Goal: Transaction & Acquisition: Subscribe to service/newsletter

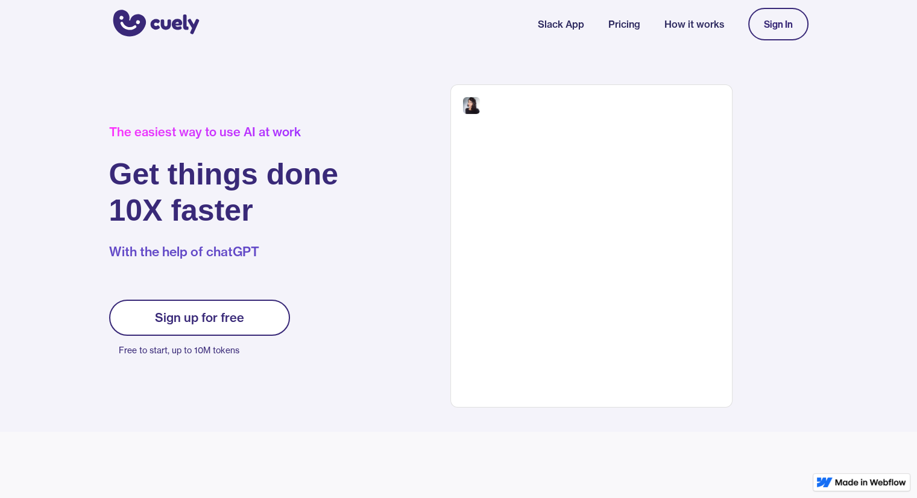
click at [207, 317] on div "Sign up for free" at bounding box center [199, 318] width 89 height 14
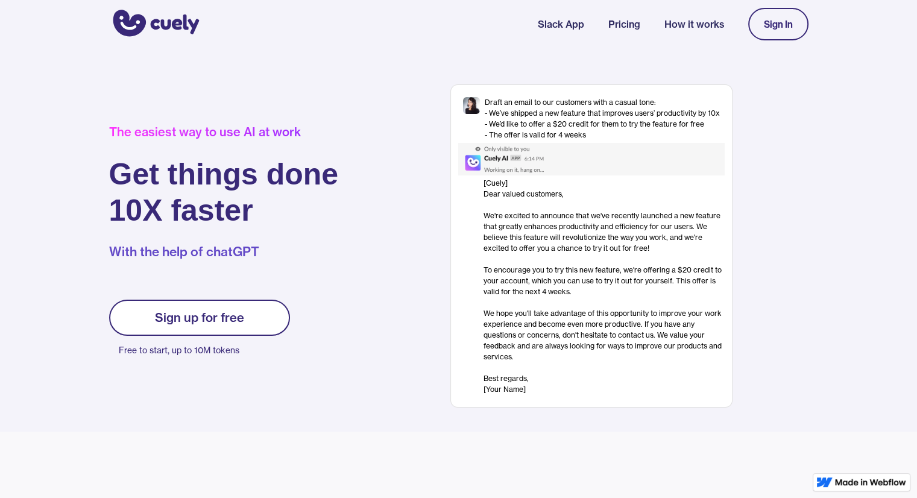
click at [209, 314] on div "Sign up for free" at bounding box center [199, 318] width 89 height 14
click at [234, 311] on div "Sign up for free" at bounding box center [199, 318] width 89 height 14
click at [798, 24] on link "Sign In" at bounding box center [778, 24] width 60 height 33
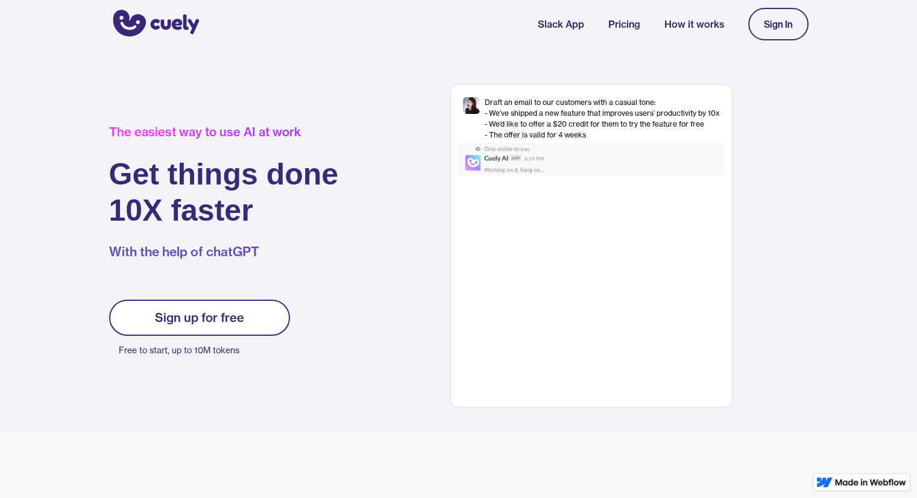
click at [221, 317] on div "Sign up for free" at bounding box center [199, 318] width 89 height 14
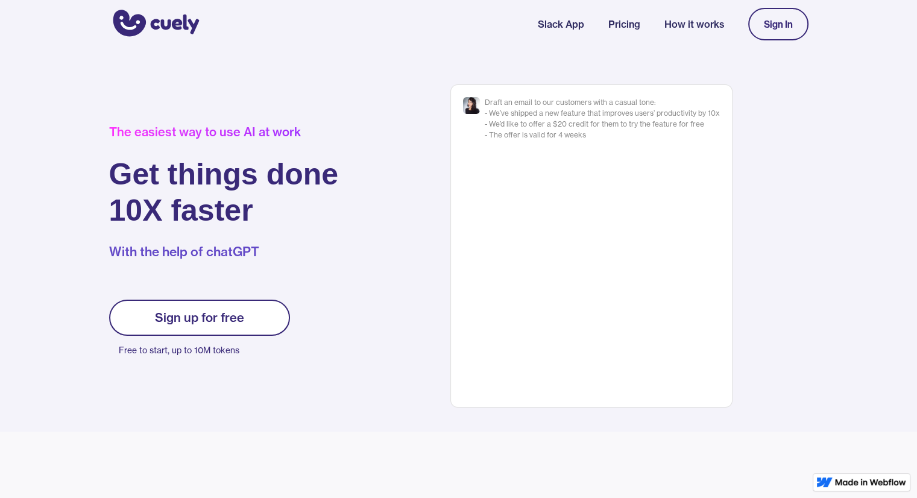
click at [796, 20] on link "Sign In" at bounding box center [778, 24] width 60 height 33
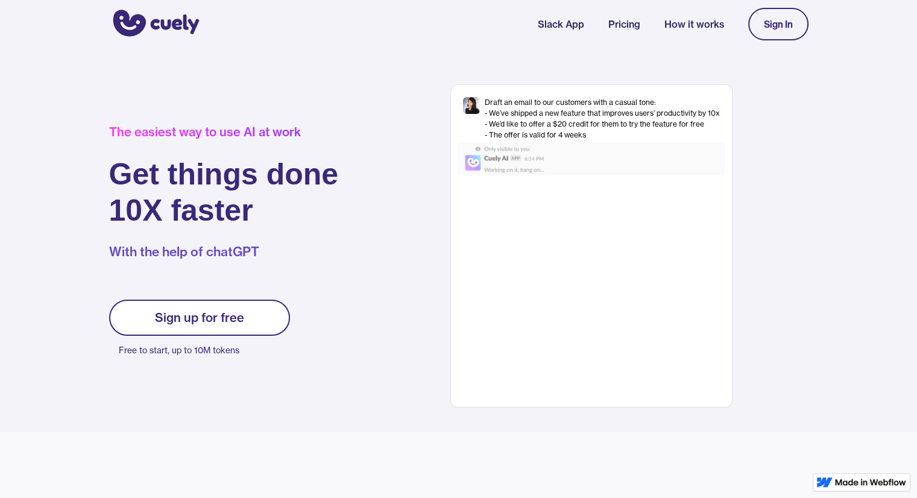
click at [687, 23] on link "How it works" at bounding box center [694, 24] width 60 height 14
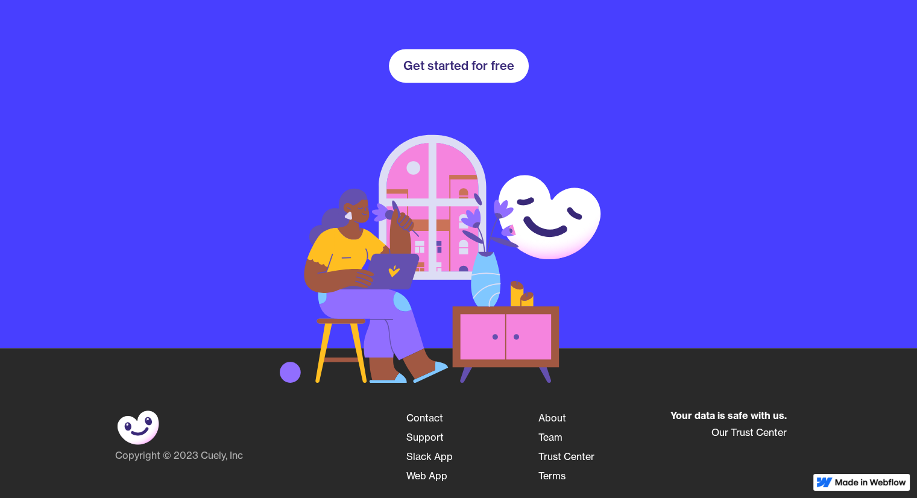
scroll to position [1802, 0]
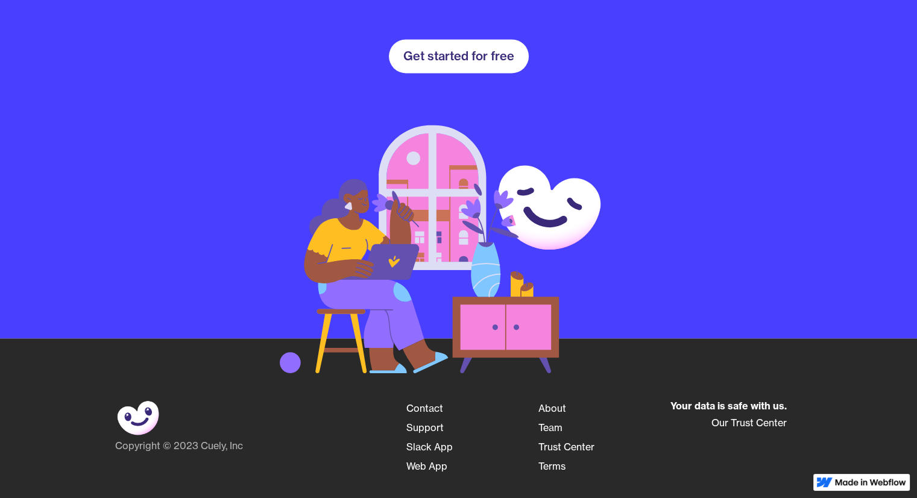
click at [483, 63] on link "Get started for free" at bounding box center [459, 56] width 140 height 34
